Goal: Check status

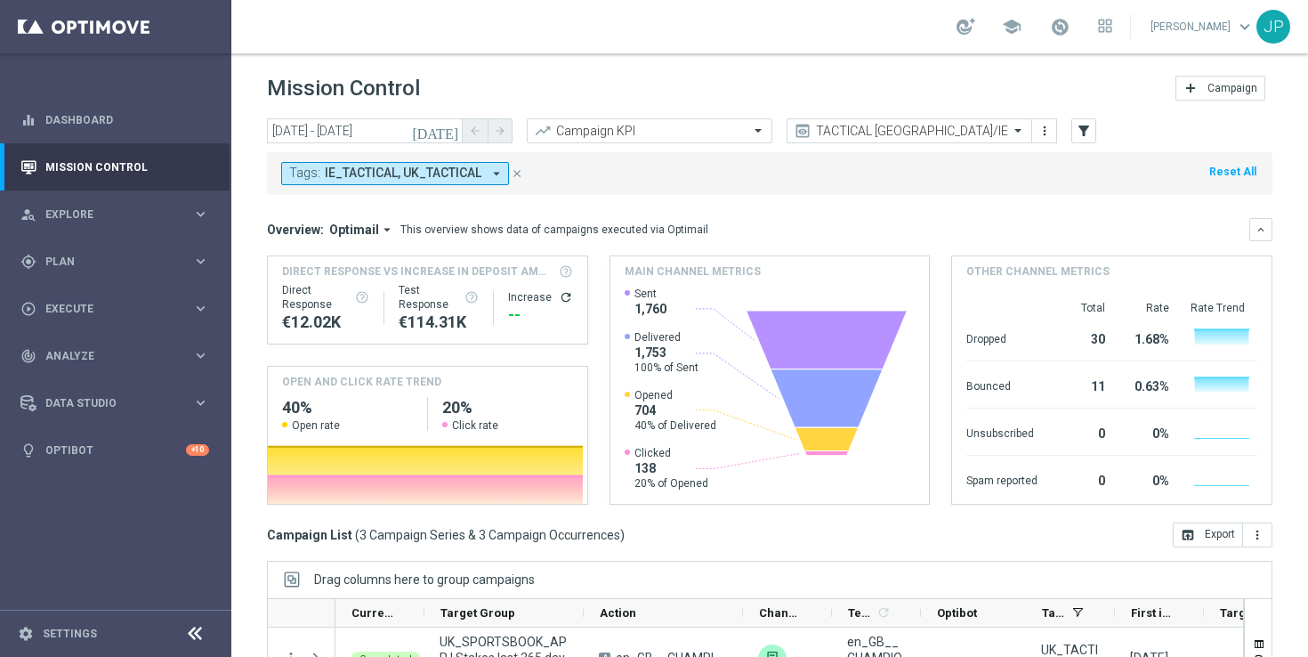
scroll to position [233, 0]
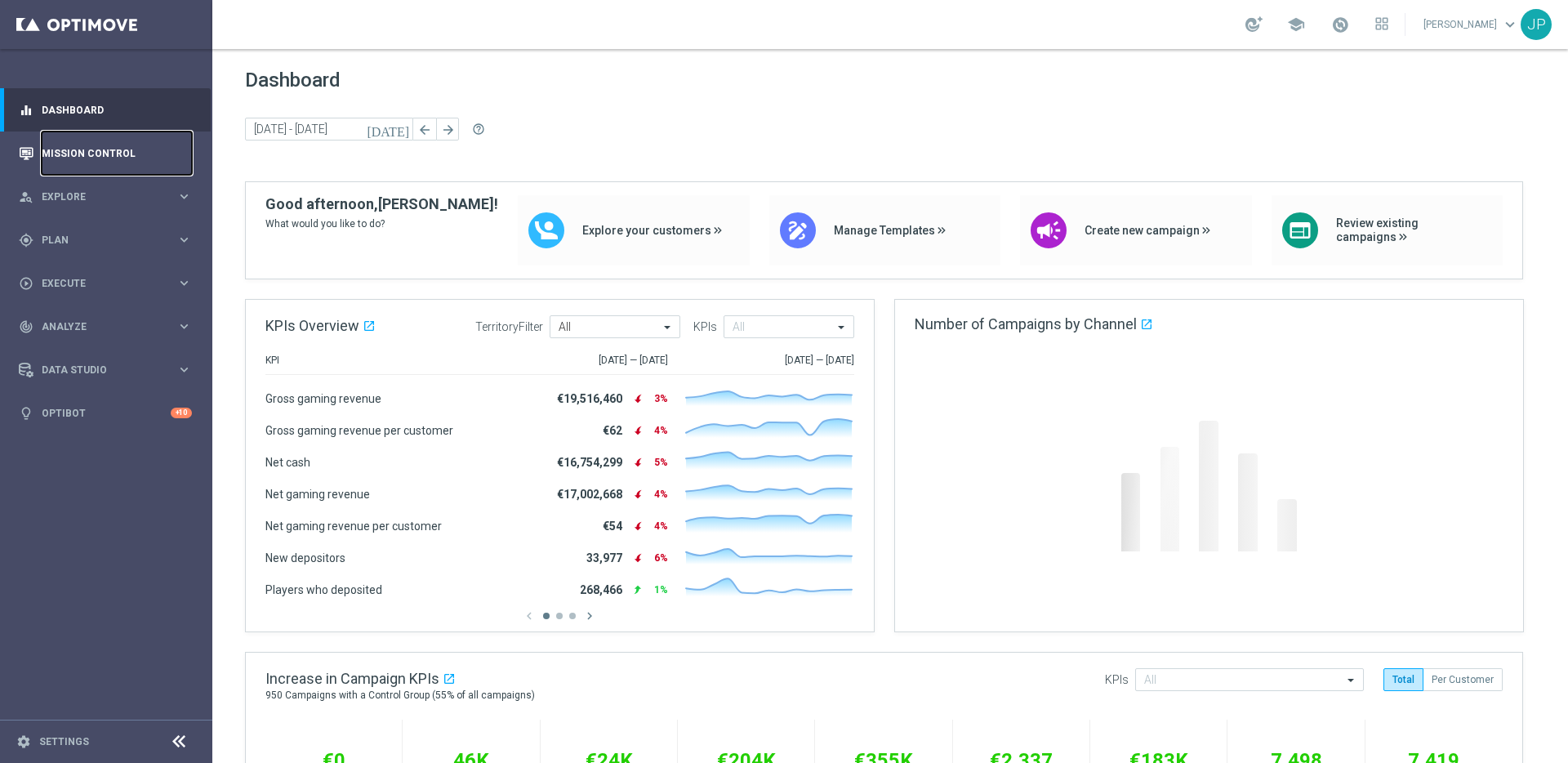
click at [148, 152] on link "Mission Control" at bounding box center [117, 152] width 151 height 43
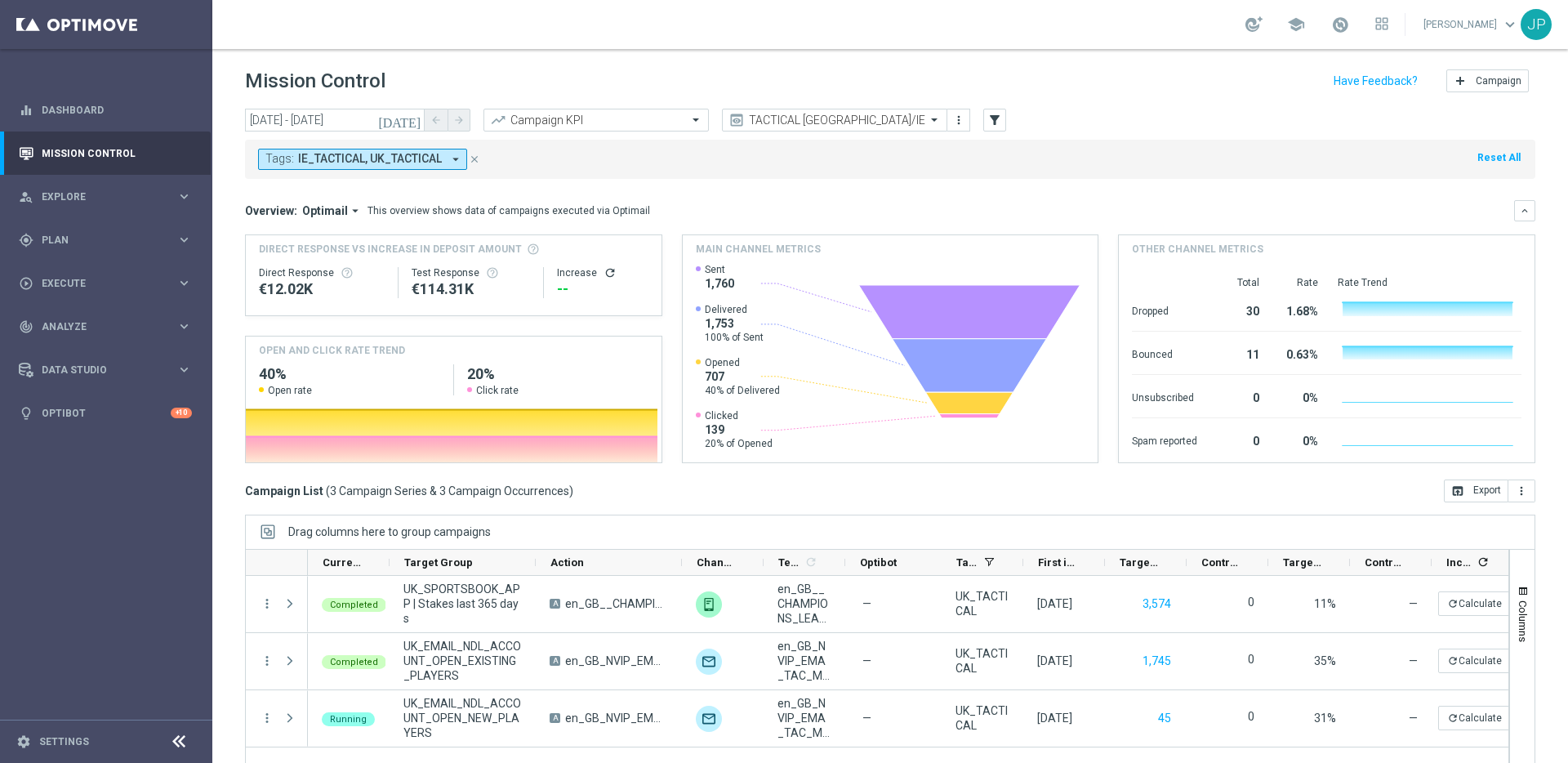
click at [413, 122] on icon "[DATE]" at bounding box center [400, 120] width 44 height 15
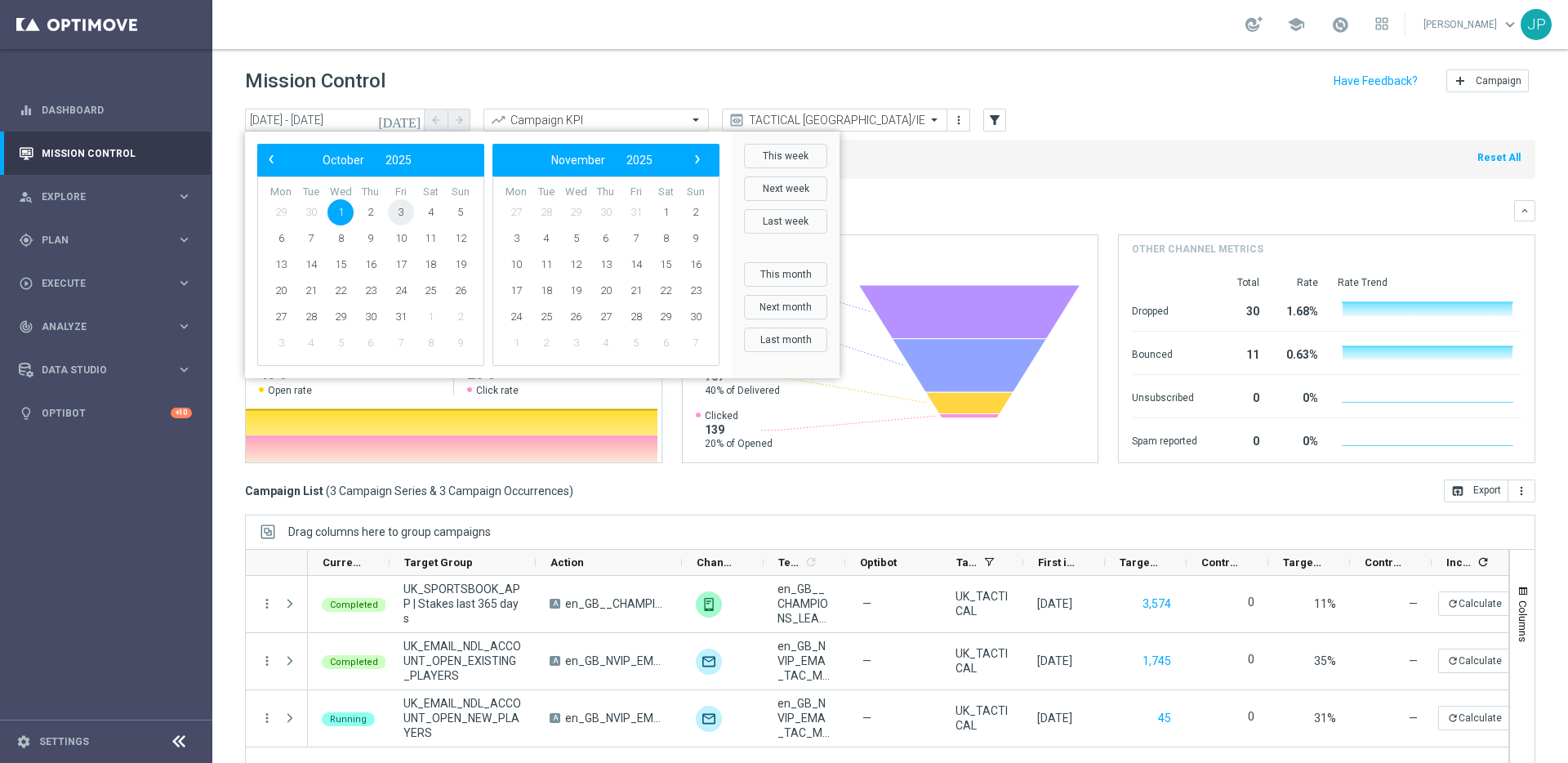
click at [392, 207] on span "3" at bounding box center [401, 212] width 26 height 26
click at [394, 208] on span "3" at bounding box center [401, 212] width 26 height 26
type input "[DATE] - [DATE]"
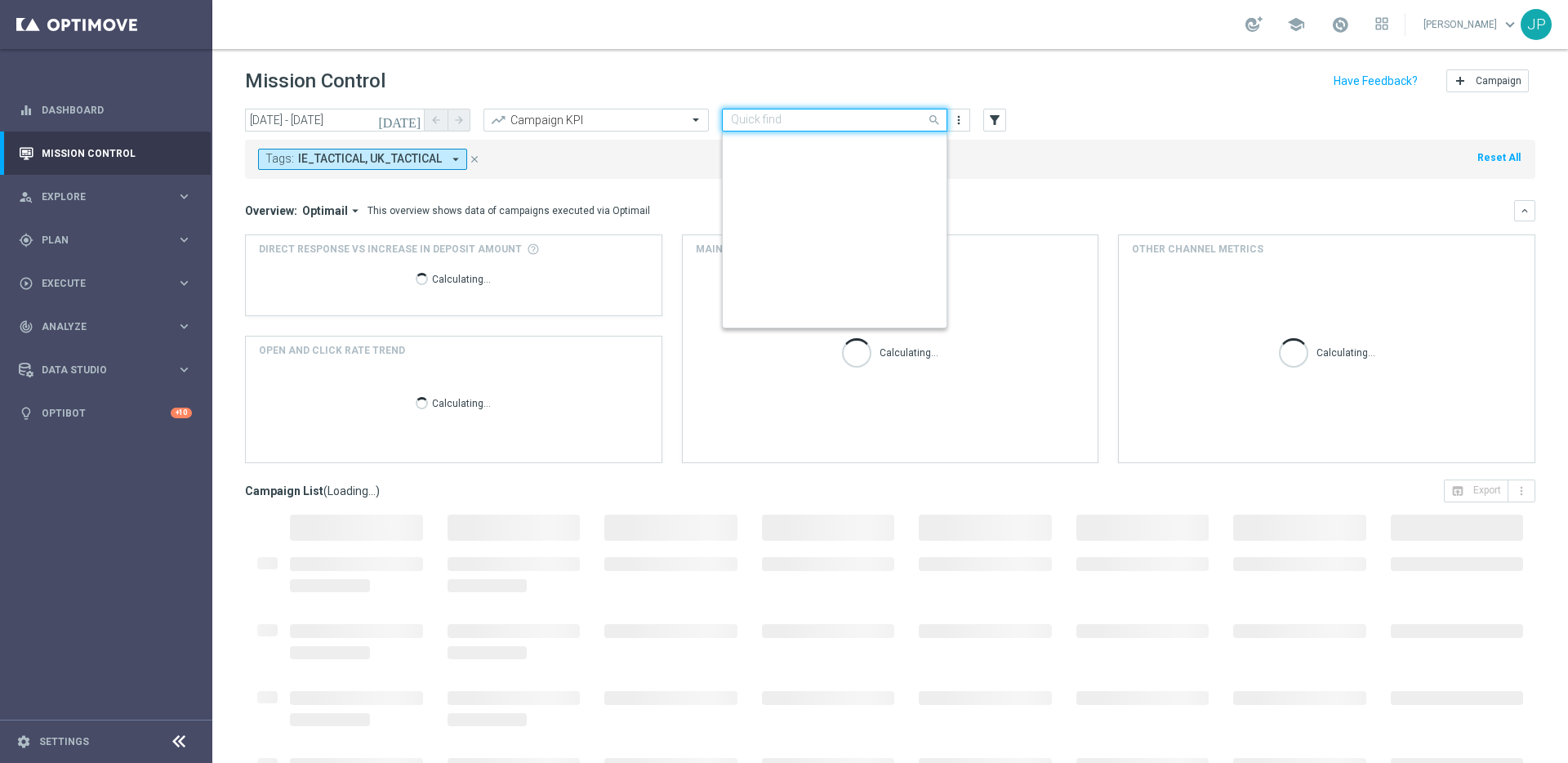
click at [850, 125] on input "text" at bounding box center [818, 120] width 174 height 14
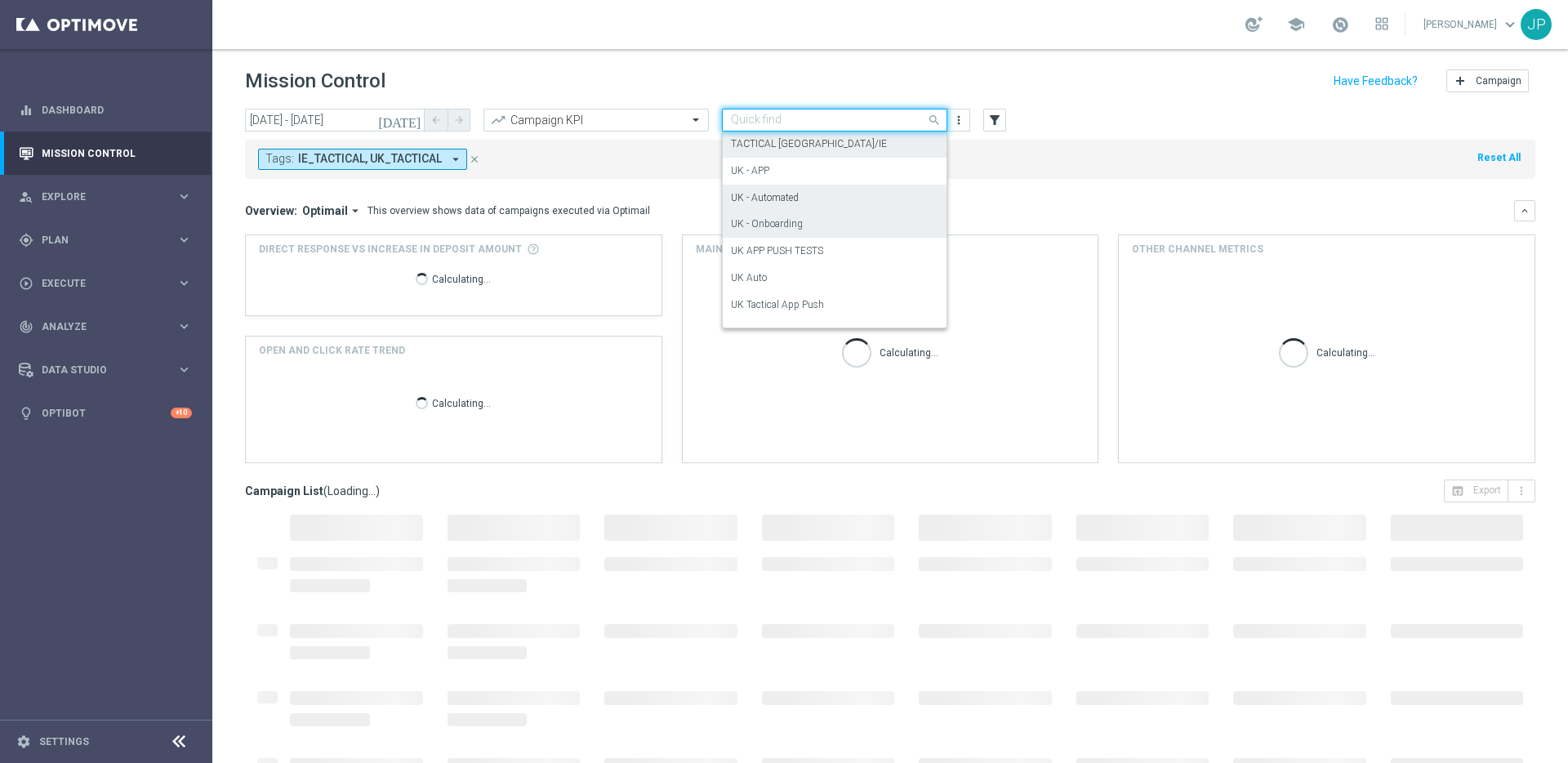
click at [812, 230] on div "UK - Onboarding" at bounding box center [834, 224] width 207 height 27
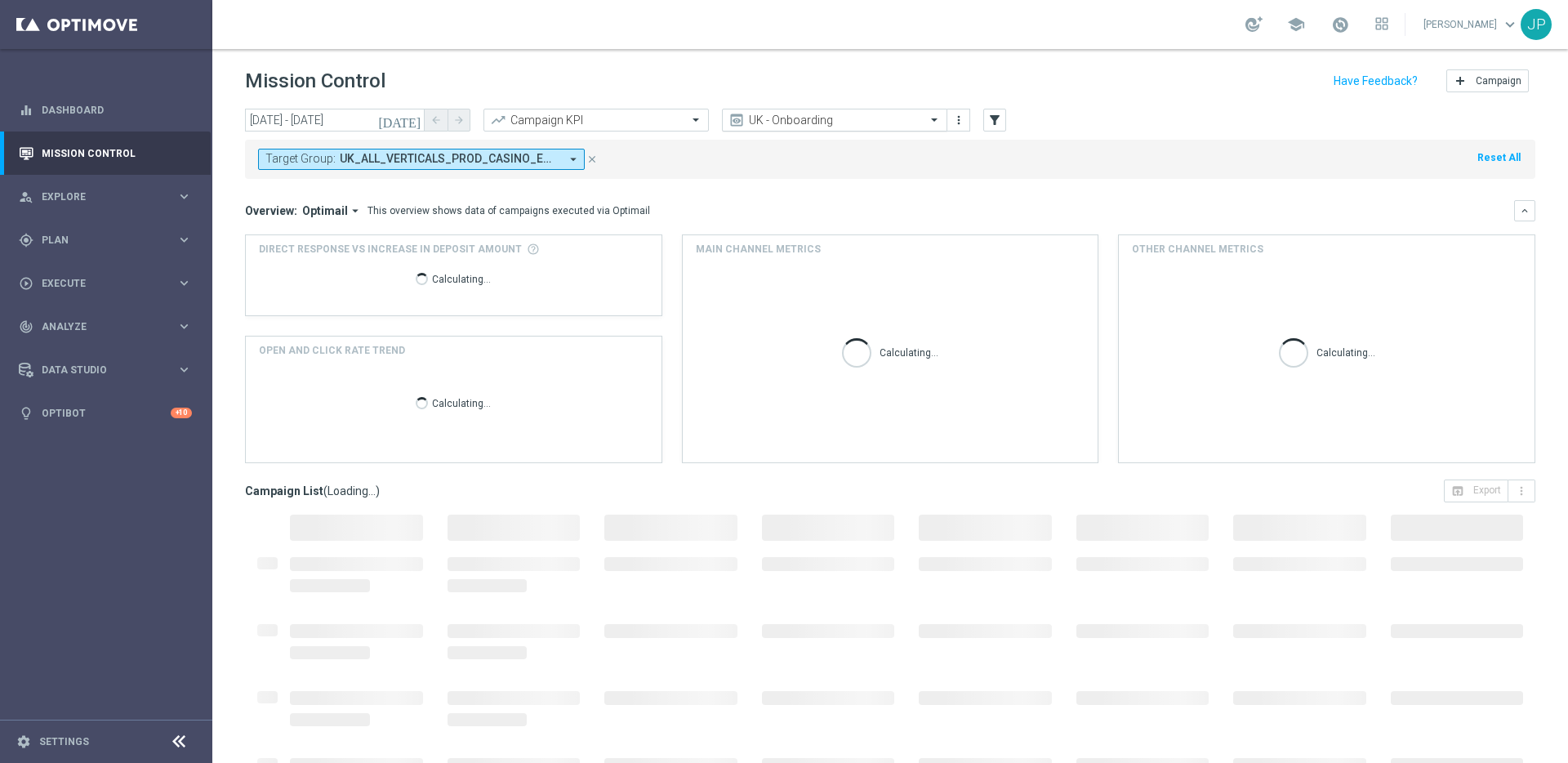
click at [847, 122] on input "text" at bounding box center [818, 120] width 174 height 14
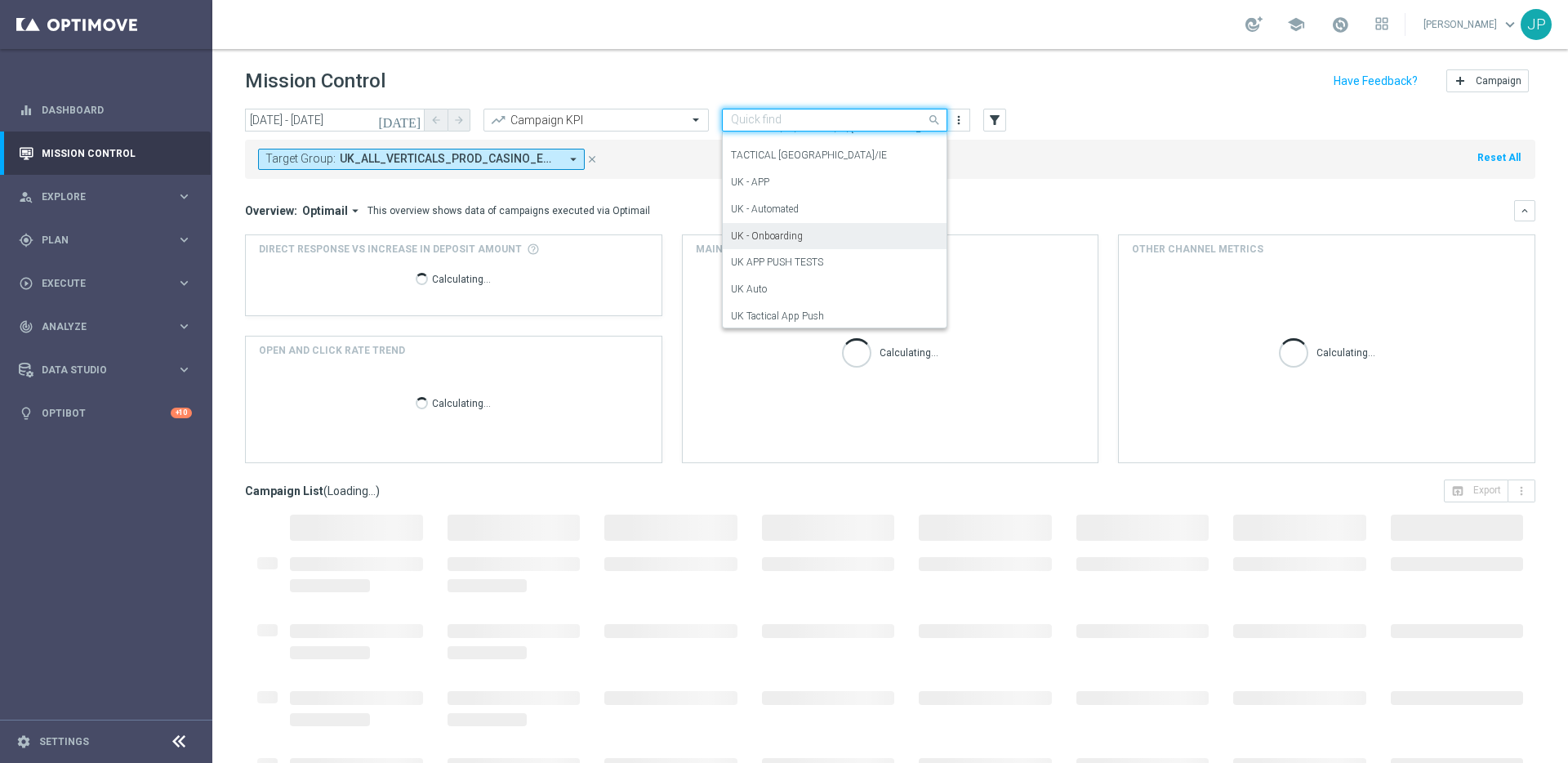
scroll to position [321, 0]
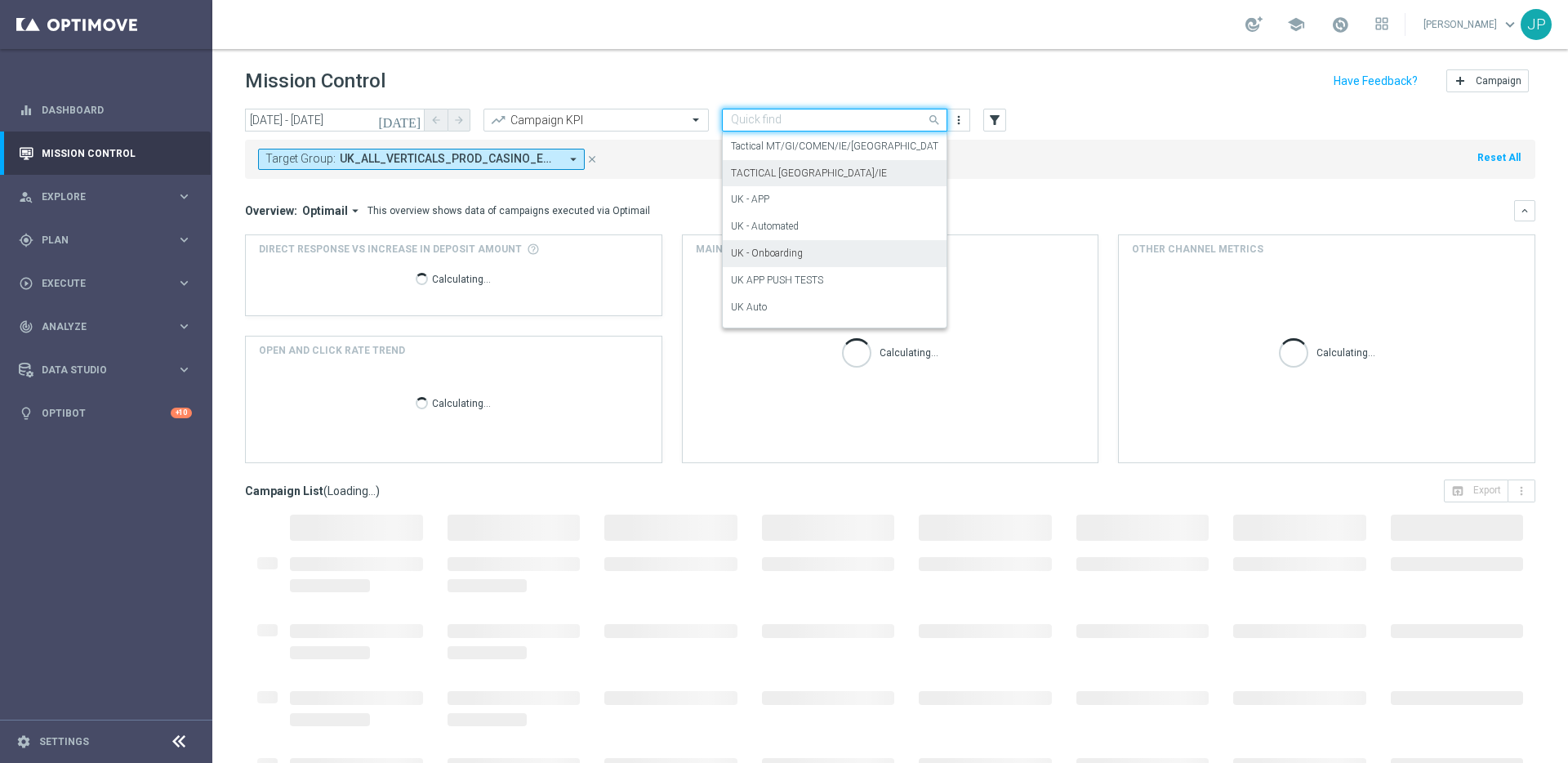
click at [847, 174] on div "TACTICAL [GEOGRAPHIC_DATA]/IE" at bounding box center [834, 173] width 207 height 27
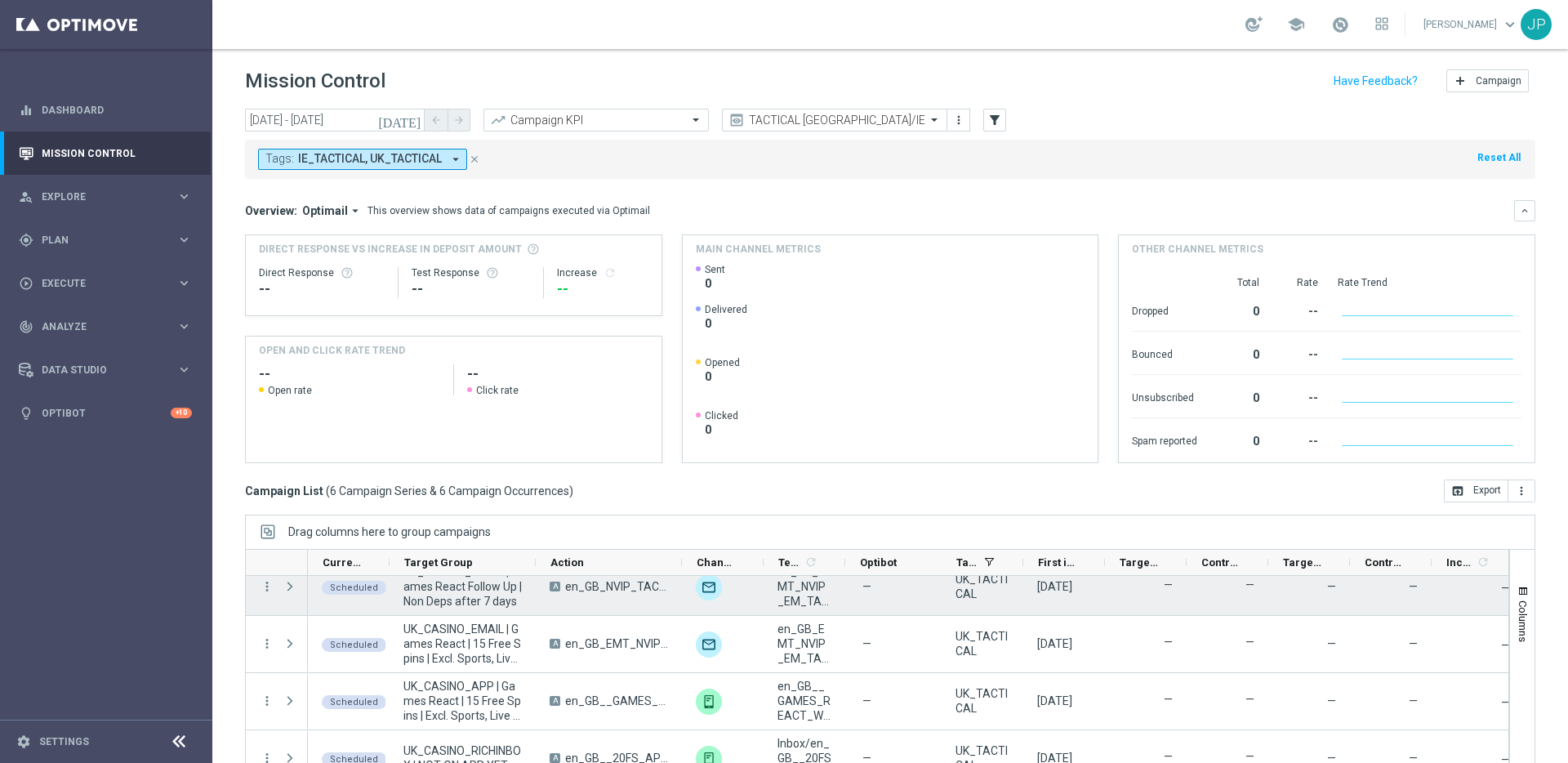
scroll to position [54, 0]
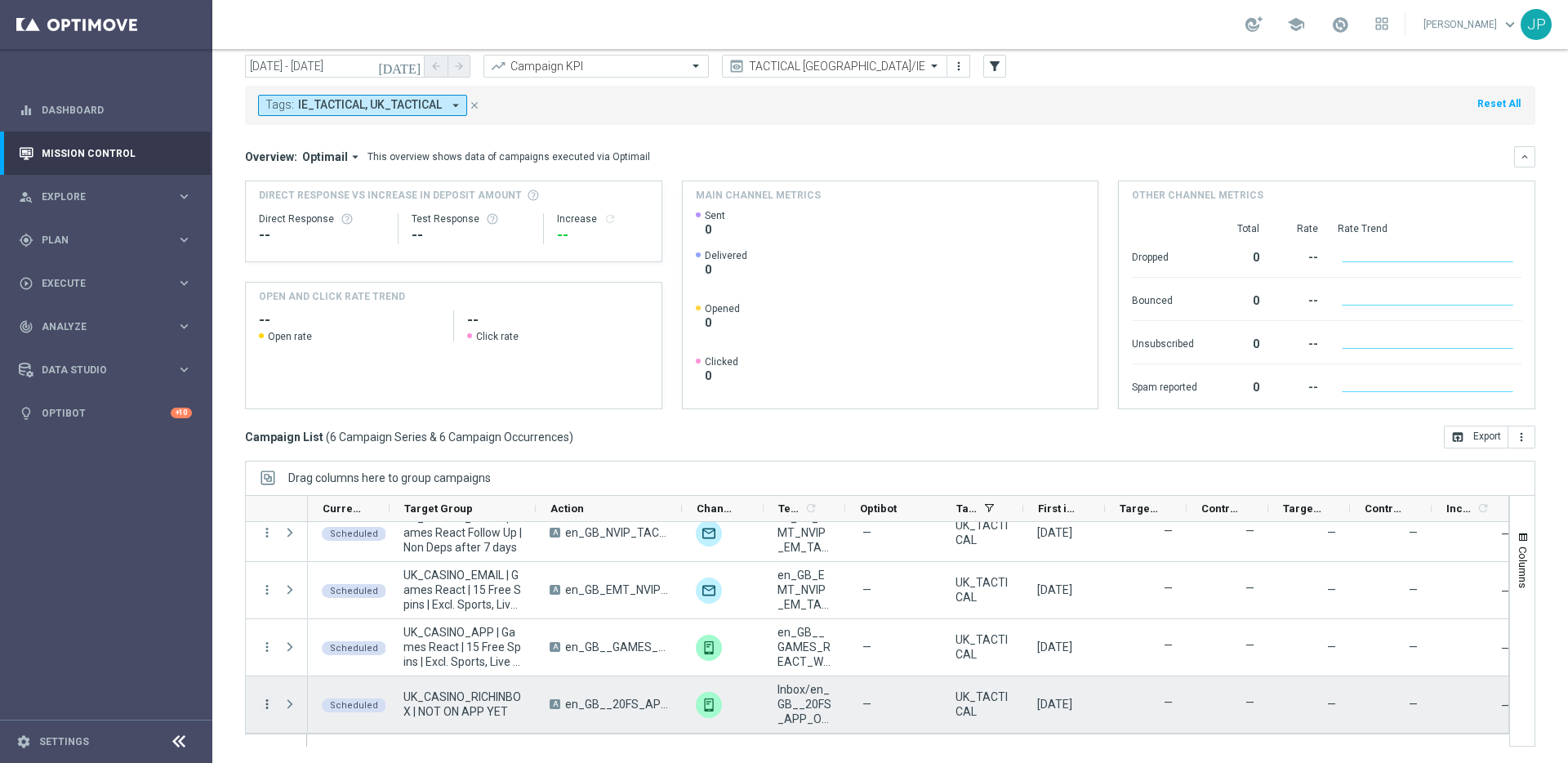
click at [263, 708] on icon "more_vert" at bounding box center [267, 704] width 15 height 15
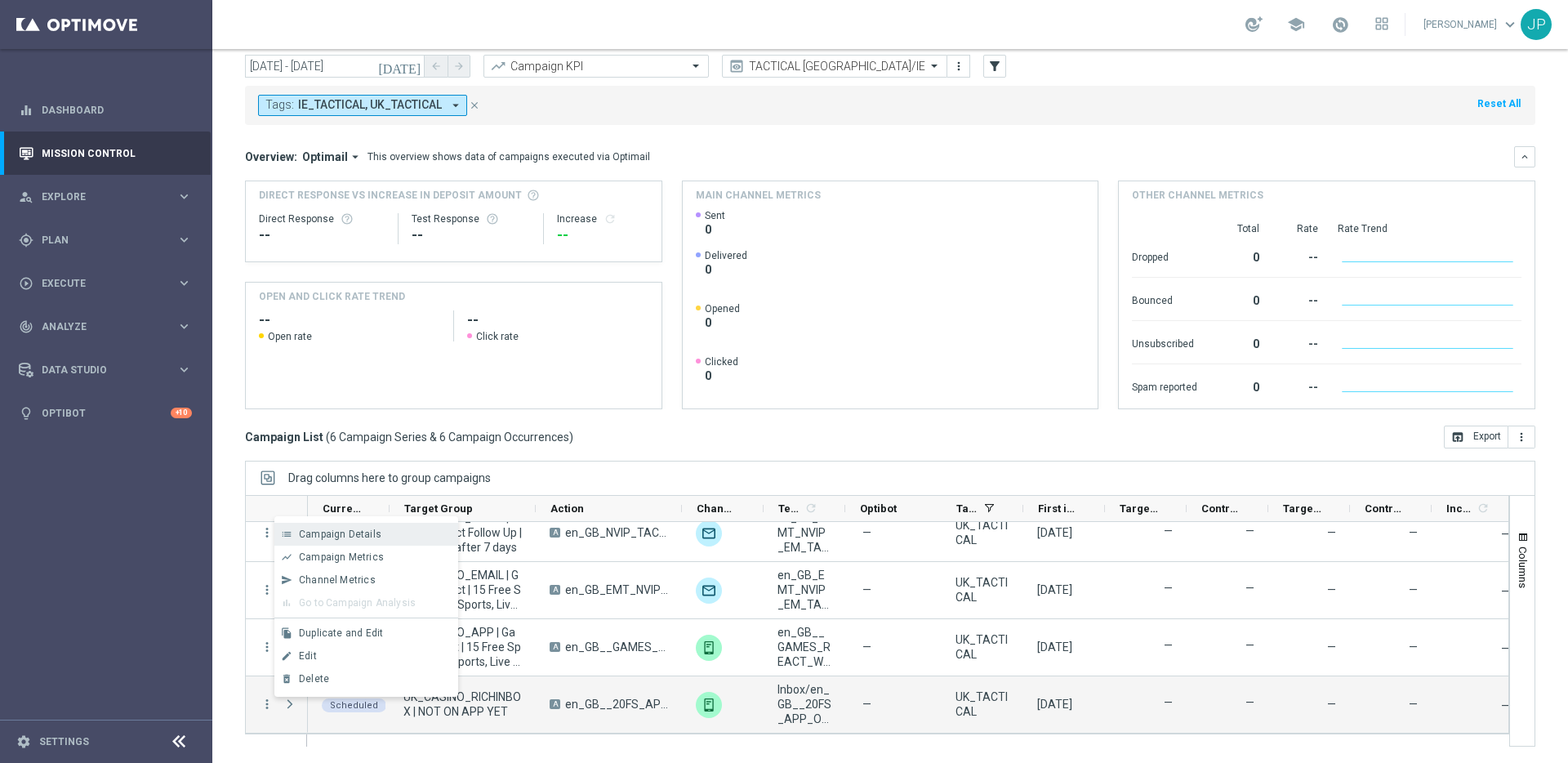
click at [368, 527] on div "list Campaign Details" at bounding box center [366, 533] width 184 height 23
